Goal: Communication & Community: Answer question/provide support

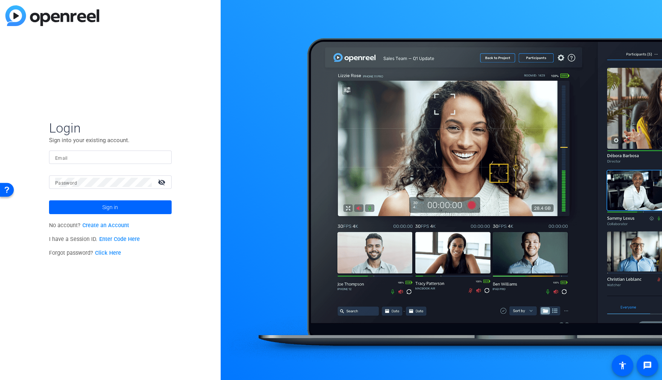
click at [114, 167] on mat-form-field "Email" at bounding box center [110, 163] width 123 height 25
click at [116, 155] on input "Email" at bounding box center [110, 157] width 110 height 9
click at [127, 151] on div "austinsabety@gmail.com" at bounding box center [110, 157] width 110 height 13
drag, startPoint x: 139, startPoint y: 161, endPoint x: 19, endPoint y: 156, distance: 119.6
click at [19, 156] on div "Login Sign into your existing account. Email austinsabety@gmail.com Password vi…" at bounding box center [110, 190] width 221 height 380
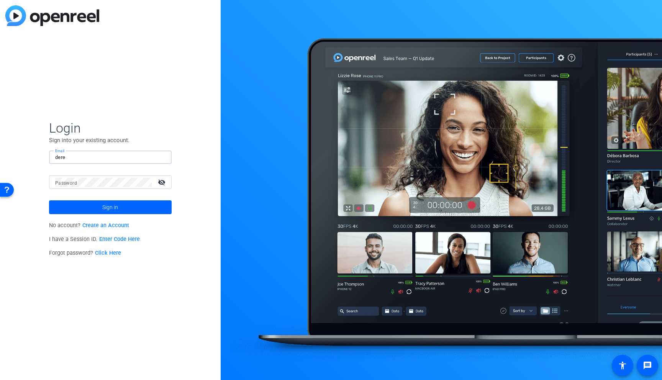
type input "derek.sabety@henryschein.com"
click at [121, 176] on div at bounding box center [103, 181] width 97 height 13
click at [49, 200] on button "Sign in" at bounding box center [110, 207] width 123 height 14
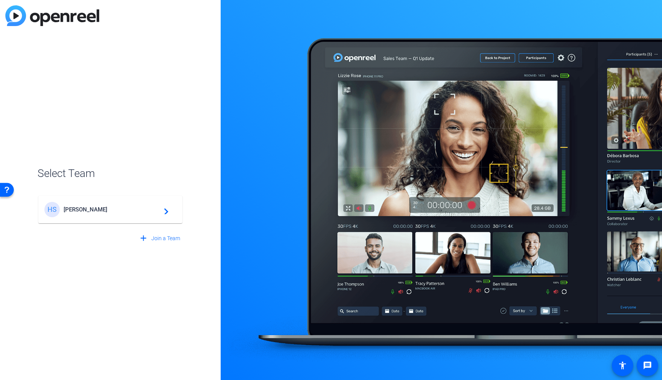
click at [148, 208] on span "Henry Schein" at bounding box center [112, 209] width 96 height 7
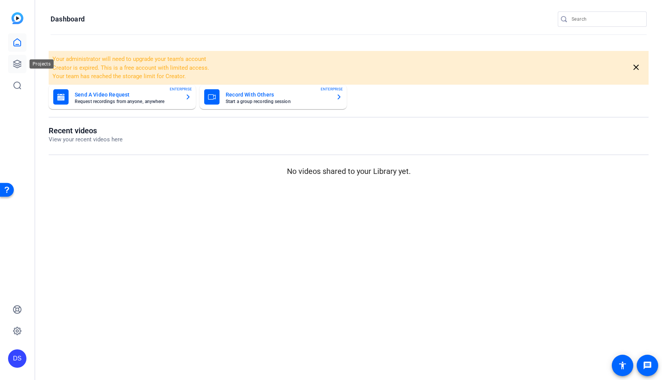
click at [13, 66] on icon at bounding box center [17, 64] width 8 height 8
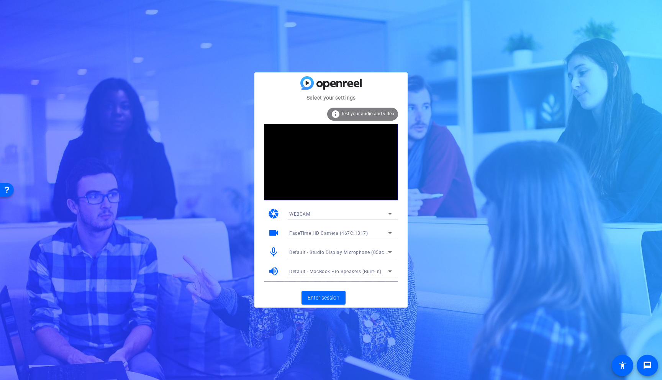
click at [390, 233] on icon at bounding box center [390, 233] width 4 height 2
click at [132, 77] on div at bounding box center [67, 65] width 129 height 23
click at [335, 297] on span "Enter session" at bounding box center [324, 298] width 32 height 8
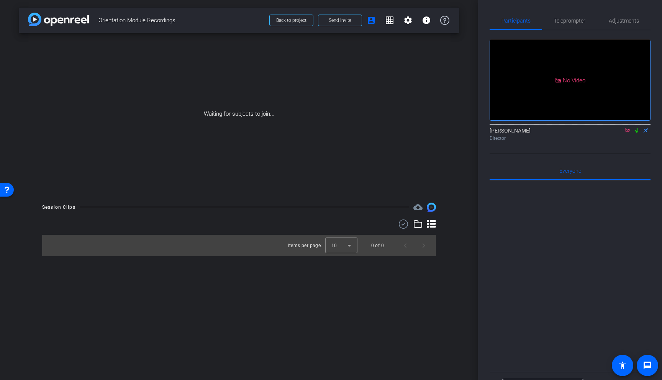
click at [530, 246] on div at bounding box center [569, 275] width 161 height 190
click at [635, 133] on icon at bounding box center [636, 130] width 6 height 5
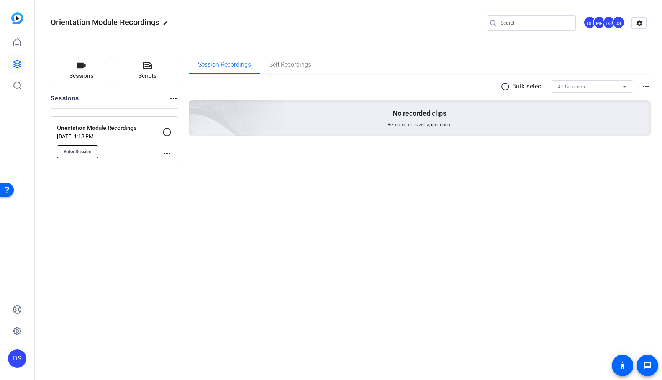
click at [87, 154] on button "Enter Session" at bounding box center [77, 151] width 41 height 13
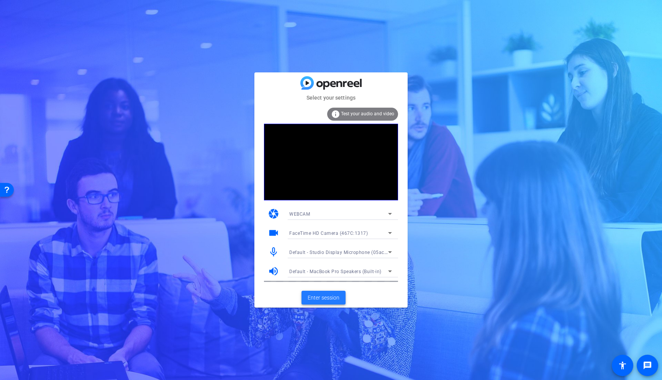
click at [331, 298] on span "Enter session" at bounding box center [324, 298] width 32 height 8
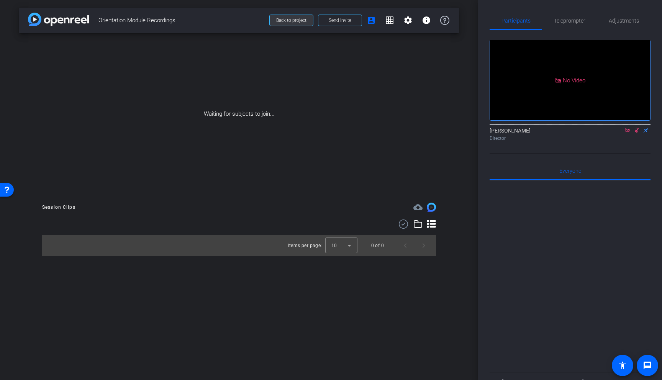
click at [302, 22] on span "Back to project" at bounding box center [291, 20] width 30 height 5
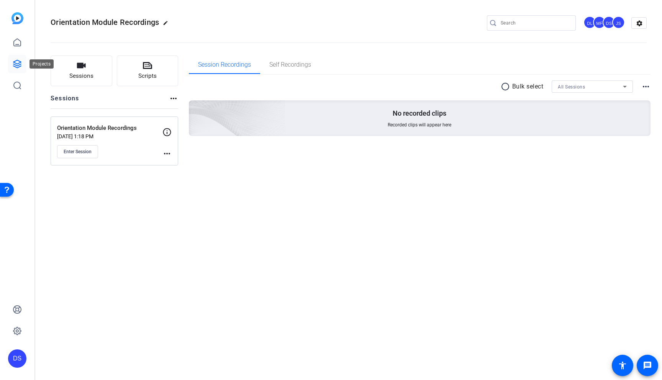
click at [17, 56] on link at bounding box center [17, 64] width 18 height 18
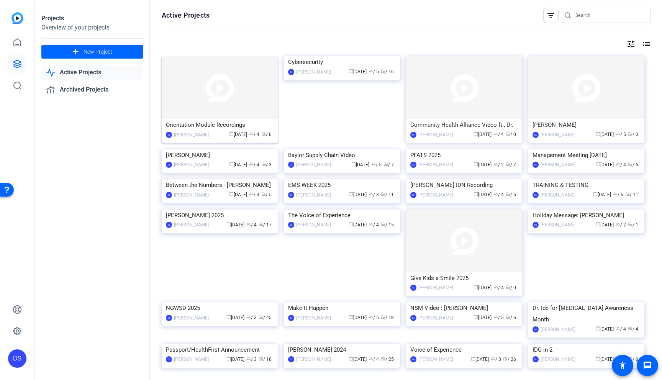
click at [212, 104] on img at bounding box center [220, 87] width 116 height 63
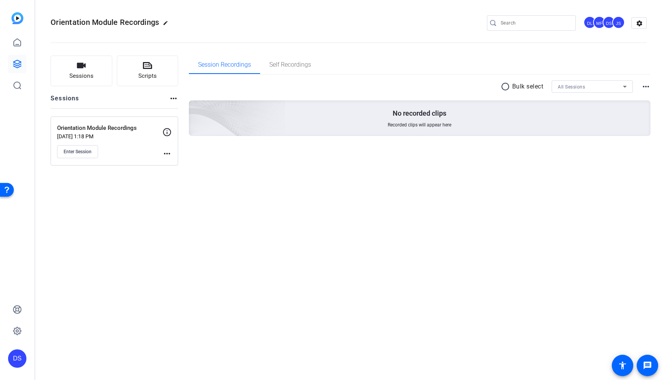
click at [75, 160] on div "Orientation Module Recordings Sep 02, 2025 @ 1:18 PM Enter Session more_horiz" at bounding box center [115, 140] width 128 height 49
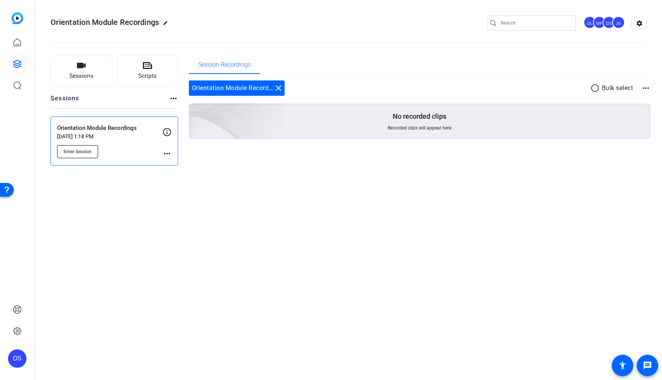
click at [81, 152] on span "Enter Session" at bounding box center [78, 152] width 28 height 6
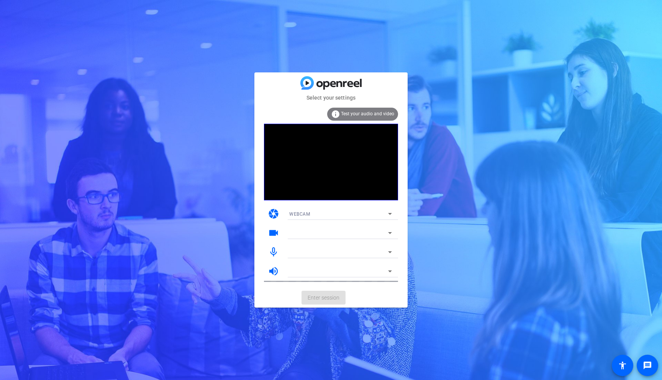
click at [329, 302] on mat-card-actions "Enter session" at bounding box center [330, 298] width 153 height 20
drag, startPoint x: 329, startPoint y: 300, endPoint x: 254, endPoint y: 55, distance: 256.5
click at [329, 300] on mat-card-actions "Enter session" at bounding box center [330, 298] width 153 height 20
click at [328, 287] on mat-card-content "info Test your audio and video camera WEBCAM videocam FaceTime HD Camera (467C:…" at bounding box center [330, 195] width 153 height 186
click at [330, 294] on span "Enter session" at bounding box center [324, 298] width 32 height 8
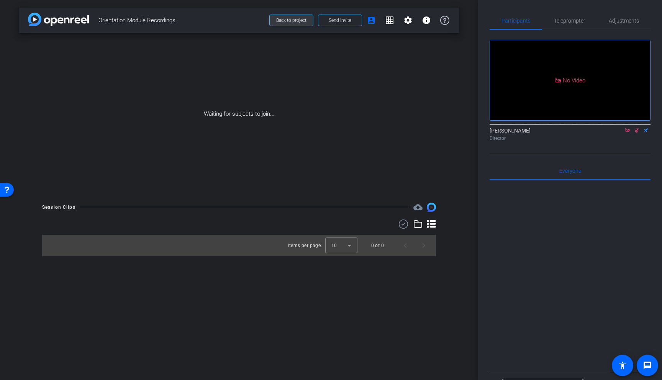
click at [288, 18] on span "Back to project" at bounding box center [291, 20] width 30 height 5
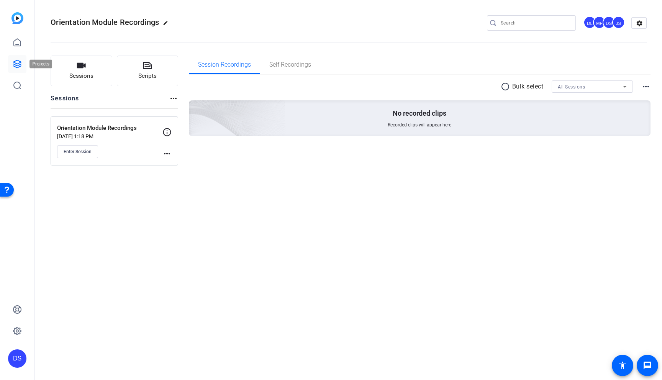
click at [18, 68] on icon at bounding box center [17, 63] width 9 height 9
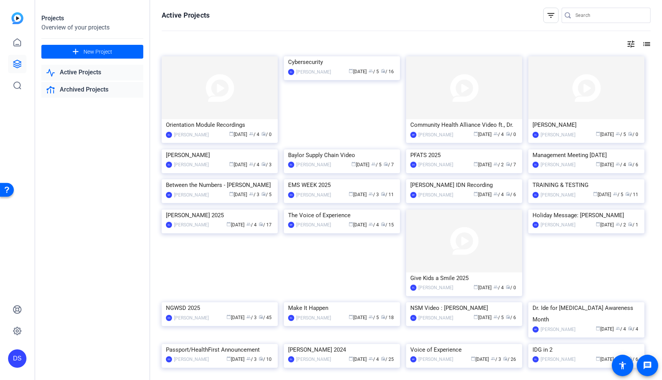
click at [101, 93] on link "Archived Projects" at bounding box center [92, 90] width 102 height 16
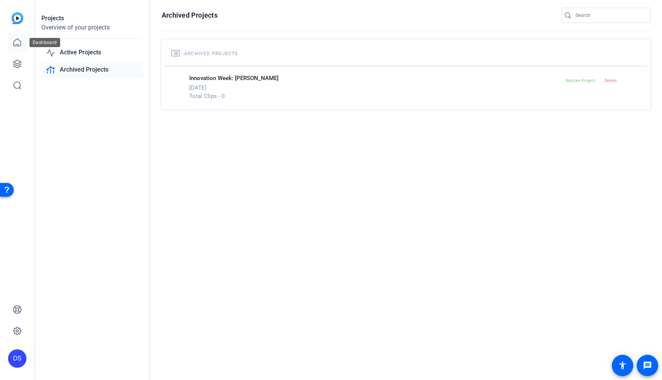
click at [17, 50] on link at bounding box center [17, 42] width 18 height 18
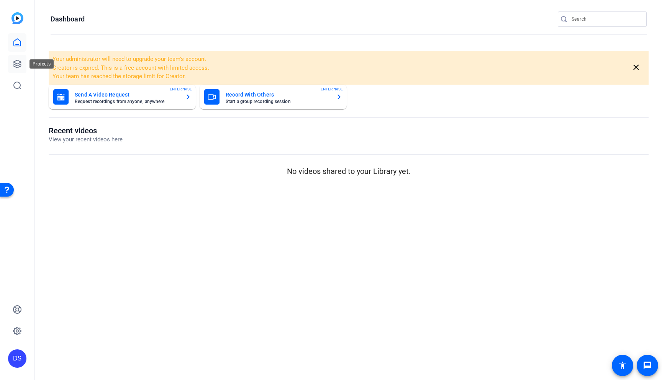
click at [23, 64] on link at bounding box center [17, 64] width 18 height 18
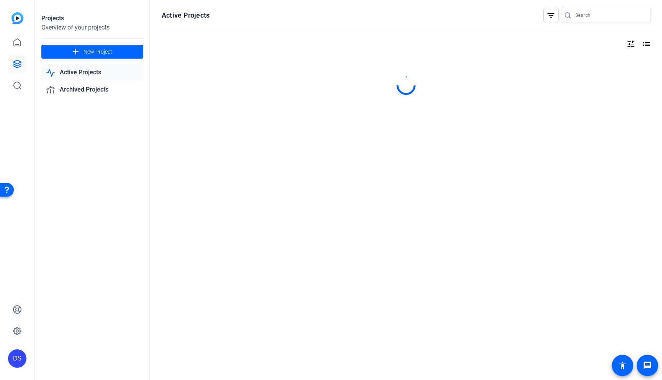
click at [87, 75] on link "Active Projects" at bounding box center [92, 73] width 102 height 16
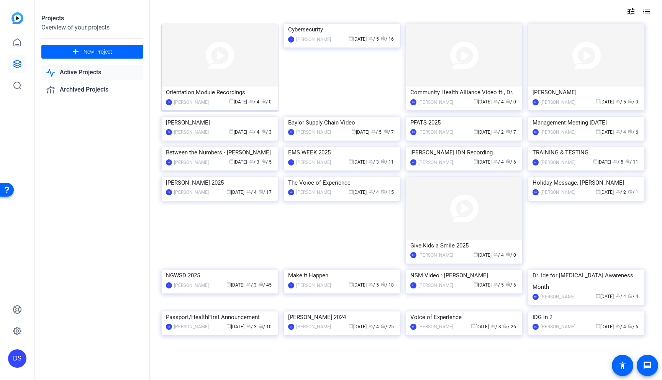
scroll to position [100, 0]
click at [349, 117] on img at bounding box center [342, 117] width 116 height 0
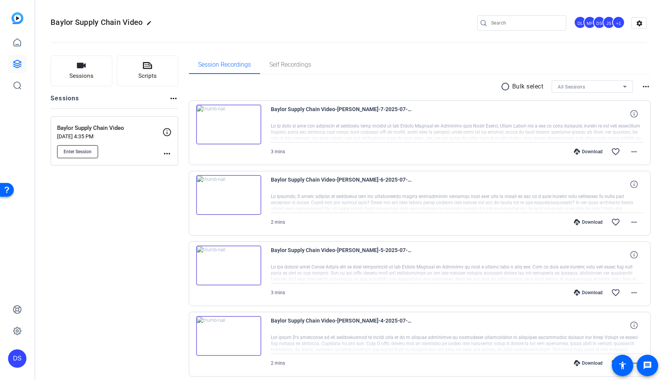
click at [84, 146] on button "Enter Session" at bounding box center [77, 151] width 41 height 13
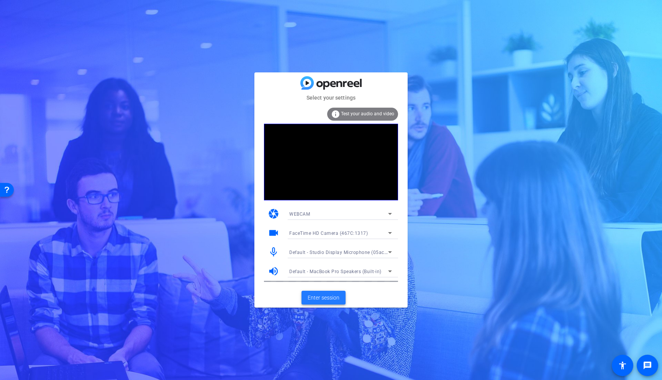
click at [326, 296] on span "Enter session" at bounding box center [324, 298] width 32 height 8
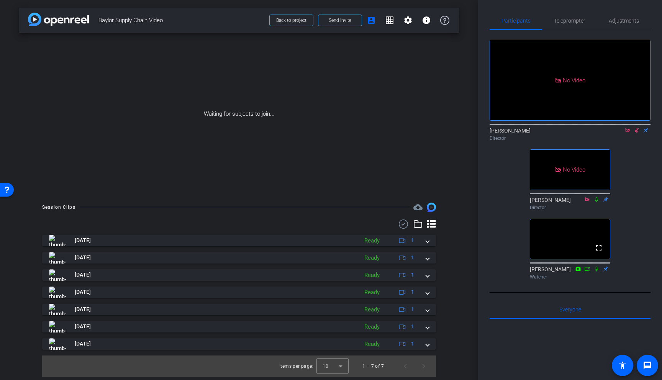
click at [637, 133] on icon at bounding box center [637, 130] width 4 height 5
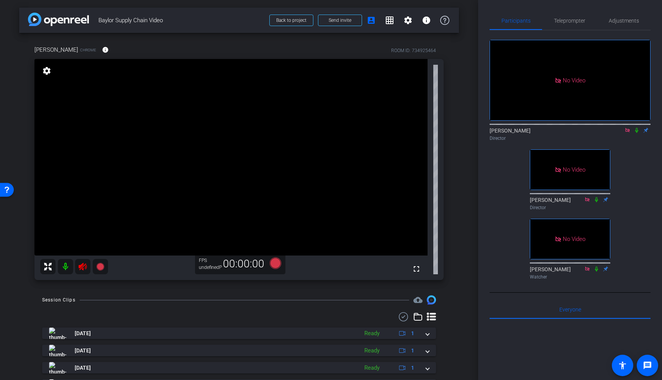
click at [78, 272] on mat-icon at bounding box center [82, 266] width 15 height 15
click at [132, 297] on div "Session Clips cloud_upload" at bounding box center [239, 299] width 394 height 9
click at [225, 309] on div "Session Clips cloud_upload [DATE] Ready 1 [DATE] Ready 1 [DATE] Ready 1 [DATE] …" at bounding box center [239, 382] width 440 height 174
click at [242, 292] on div "arrow_back Baylor Supply Chain Video Back to project Send invite account_box gr…" at bounding box center [239, 190] width 478 height 380
click at [560, 18] on span "Teleprompter" at bounding box center [569, 20] width 31 height 5
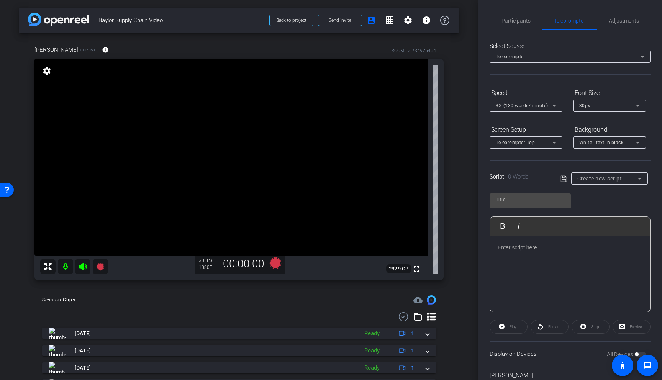
click at [616, 177] on span "Create new script" at bounding box center [599, 178] width 45 height 6
click at [471, 186] on div at bounding box center [331, 190] width 662 height 380
click at [507, 29] on span "Participants" at bounding box center [515, 20] width 29 height 18
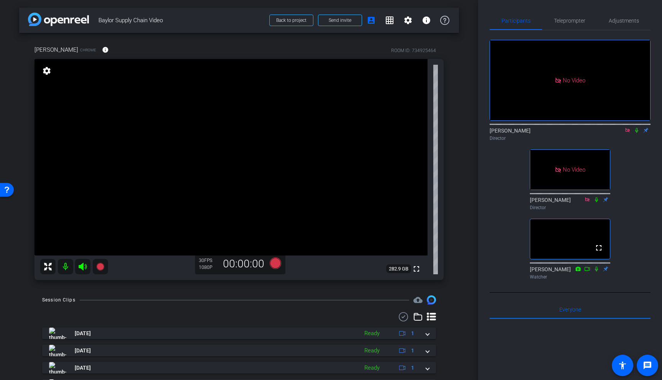
click at [218, 306] on div "Session Clips cloud_upload [DATE] Ready 1 [DATE] Ready 1 [DATE] Ready 1 [DATE] …" at bounding box center [239, 382] width 440 height 174
click at [215, 298] on div "Session Clips cloud_upload" at bounding box center [239, 299] width 394 height 9
click at [637, 128] on icon at bounding box center [636, 130] width 3 height 5
click at [634, 127] on mat-icon at bounding box center [636, 130] width 9 height 7
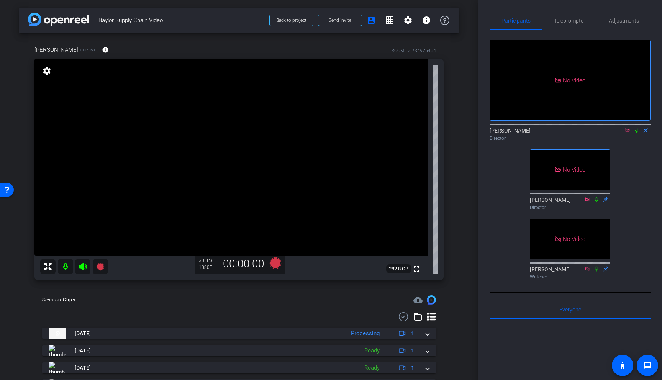
click at [640, 134] on div "No Video [PERSON_NAME] Director No Video [PERSON_NAME] Director No Video [PERSO…" at bounding box center [569, 156] width 161 height 252
click at [470, 177] on div "arrow_back Baylor Supply Chain Video Back to project Send invite account_box gr…" at bounding box center [239, 190] width 478 height 380
click at [214, 28] on div "arrow_back Baylor Supply Chain Video Back to project Send invite account_box gr…" at bounding box center [239, 20] width 440 height 25
